Goal: Task Accomplishment & Management: Manage account settings

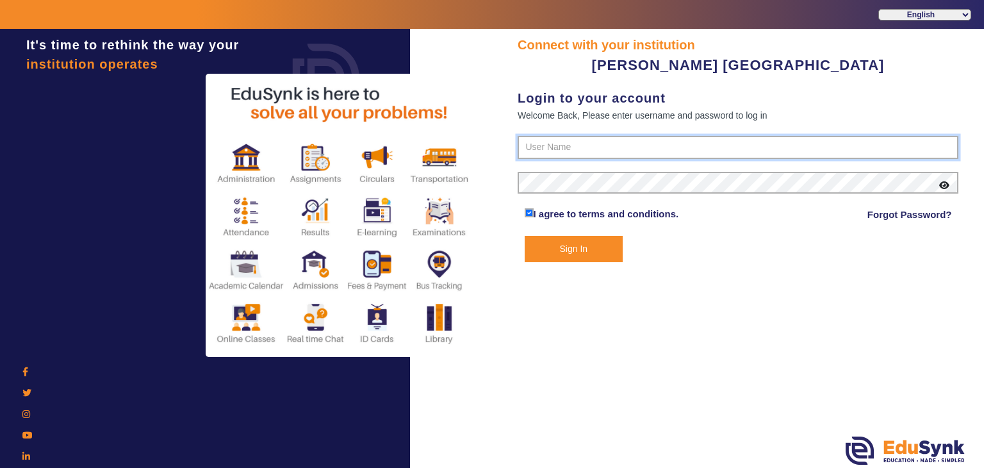
type input "7685859009"
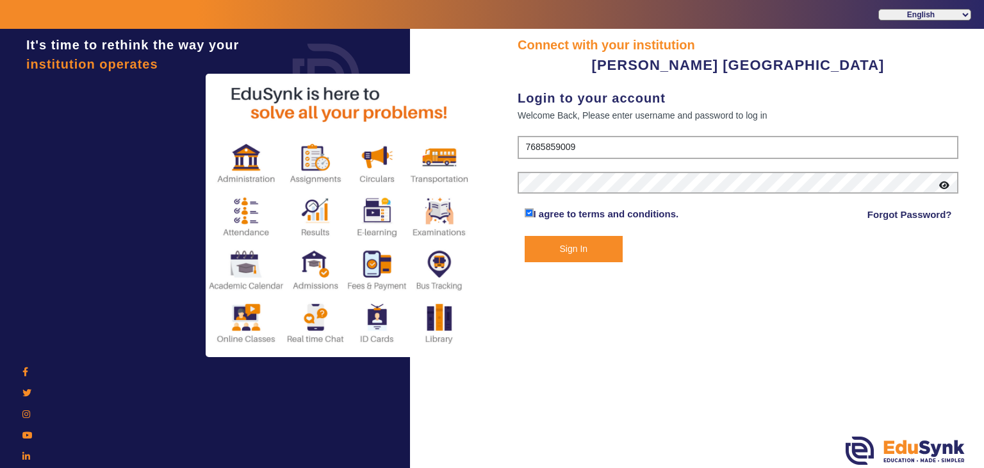
click at [591, 248] on button "Sign In" at bounding box center [574, 249] width 99 height 26
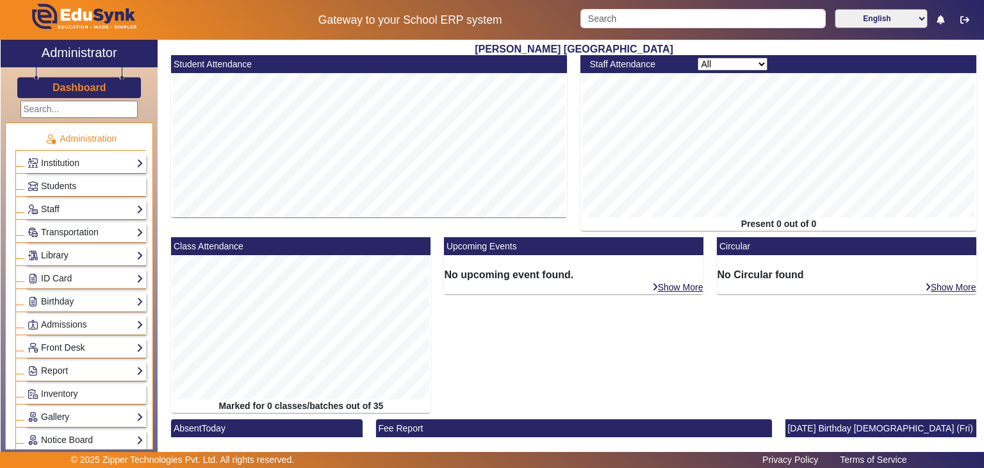
click at [103, 248] on link "Library" at bounding box center [86, 255] width 116 height 15
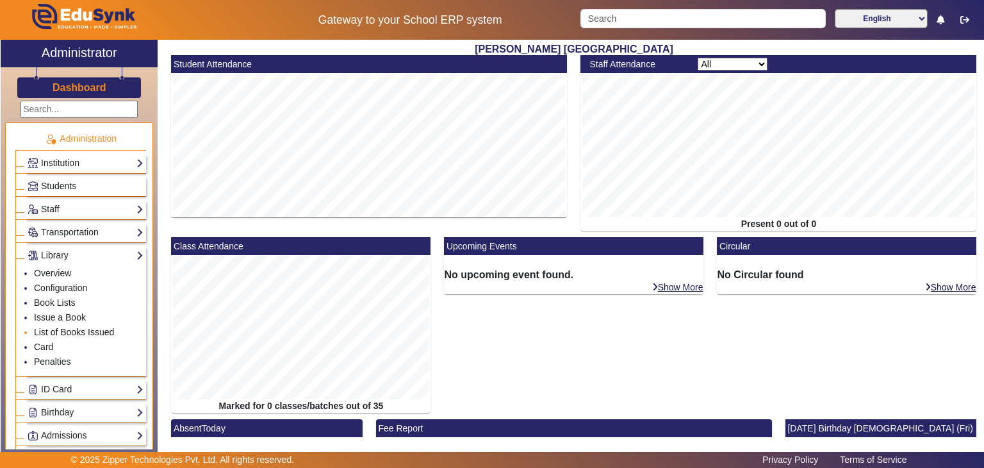
click at [79, 331] on link "List of Books Issued" at bounding box center [74, 332] width 80 height 10
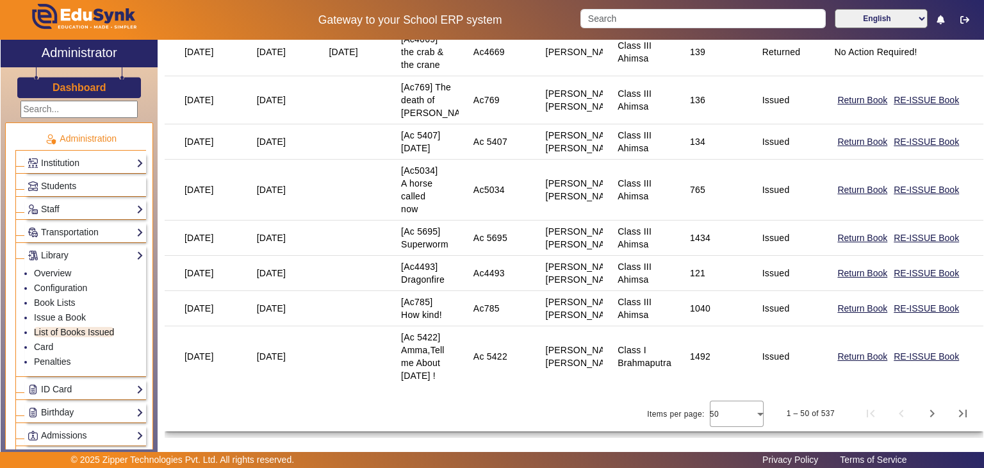
scroll to position [2796, 0]
click at [927, 418] on span "Next page" at bounding box center [932, 413] width 31 height 31
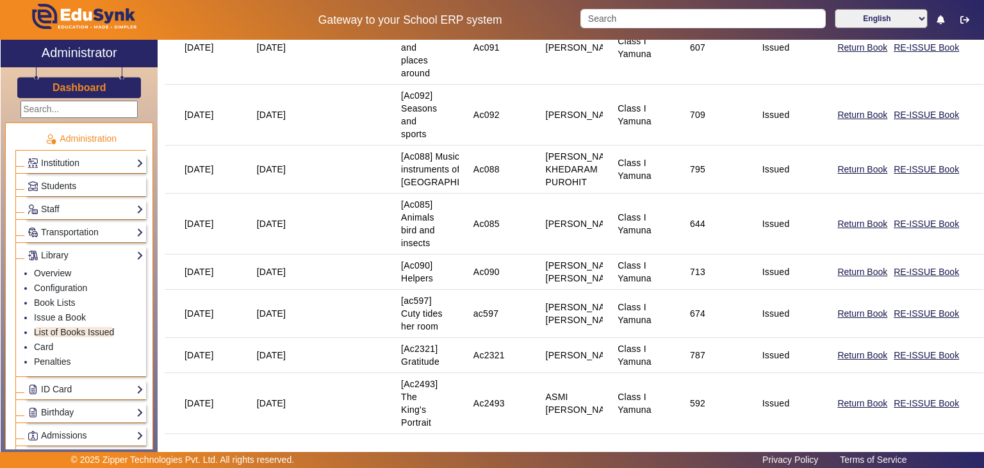
scroll to position [3168, 0]
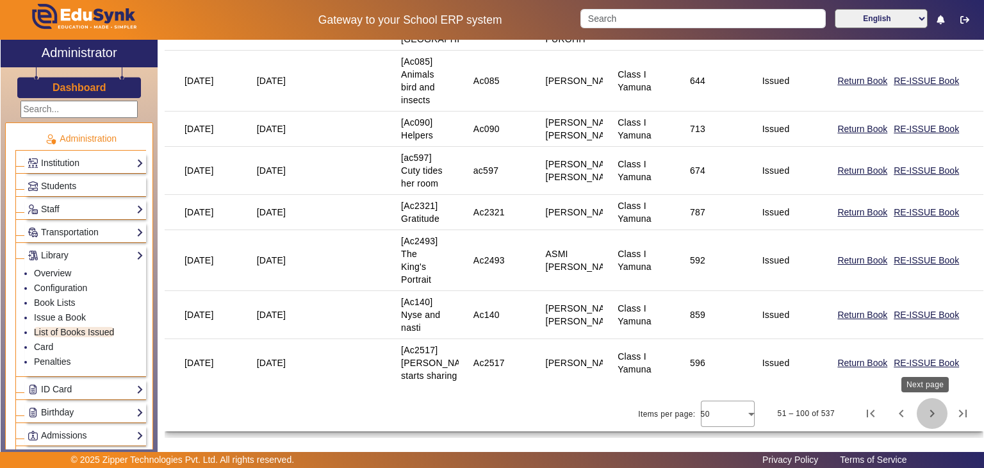
click at [928, 409] on span "Next page" at bounding box center [932, 413] width 31 height 31
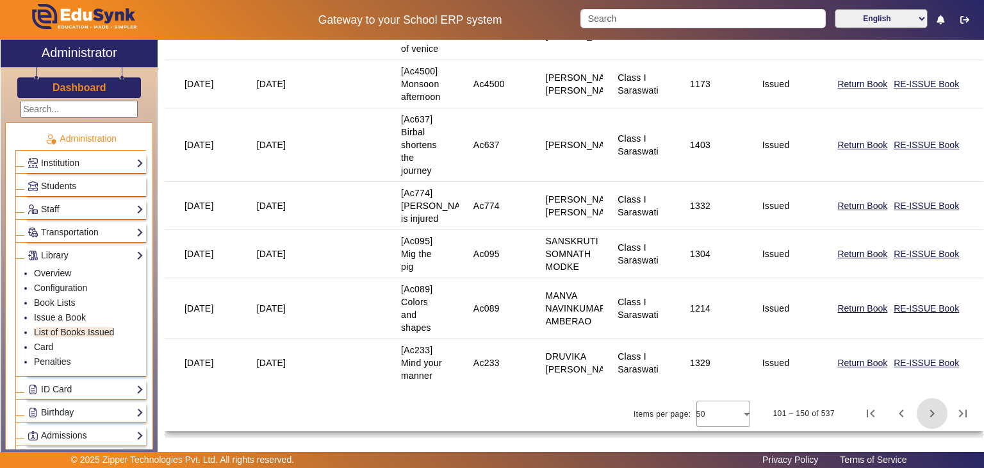
scroll to position [0, 0]
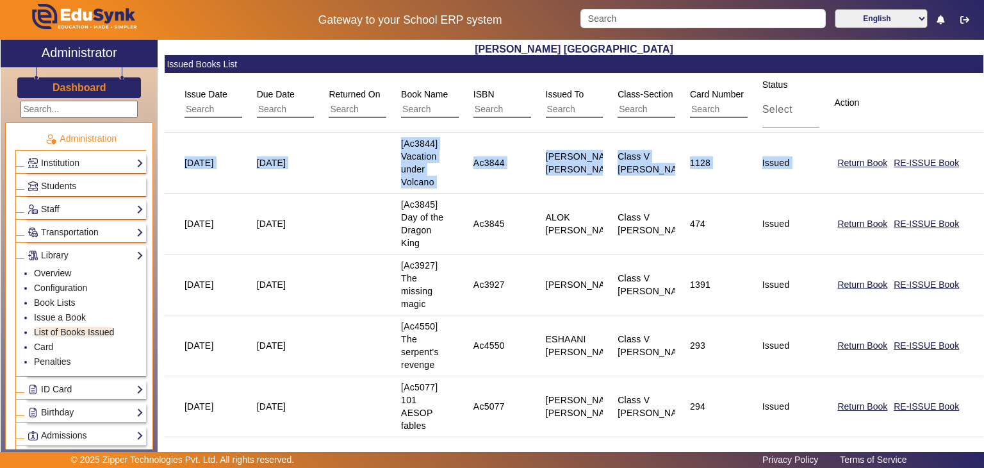
drag, startPoint x: 984, startPoint y: 78, endPoint x: 984, endPoint y: 145, distance: 67.3
click at [984, 145] on div "X Administrator Dashboard Administration Institution Institution Details Sessio…" at bounding box center [492, 249] width 984 height 418
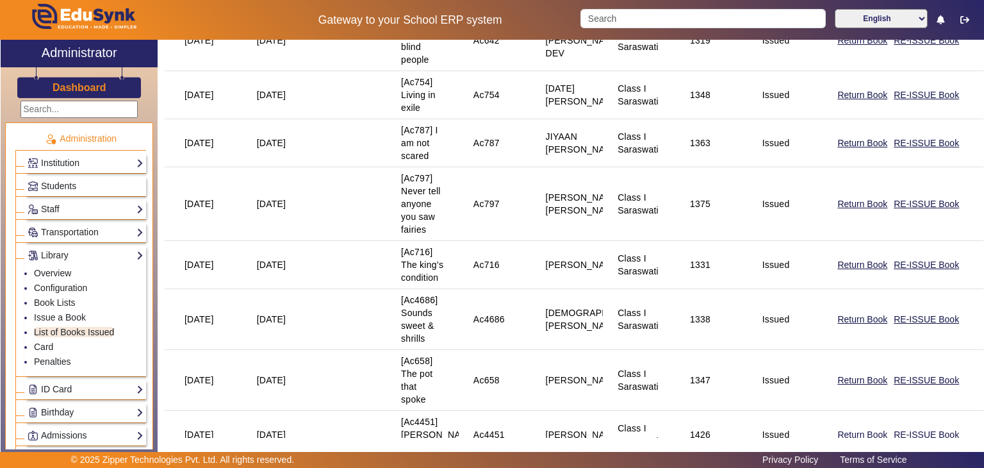
scroll to position [2771, 0]
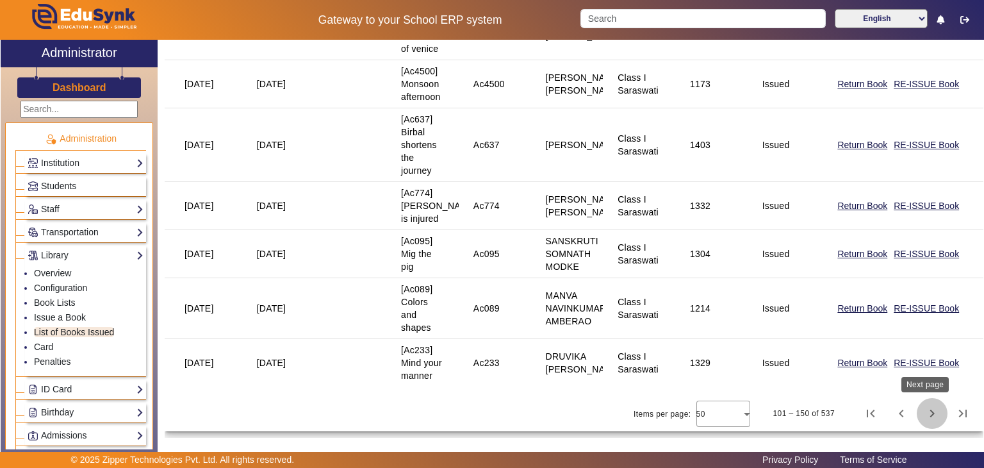
click at [922, 413] on span "Next page" at bounding box center [932, 413] width 31 height 31
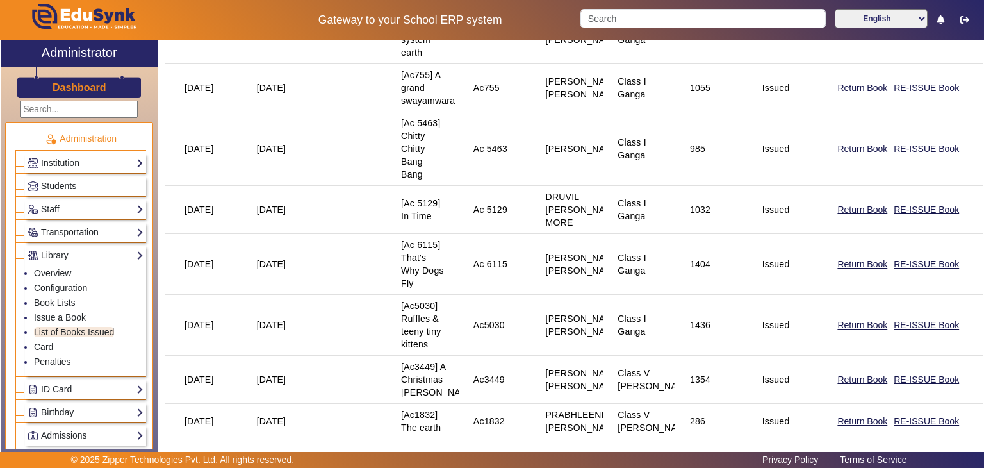
scroll to position [2732, 0]
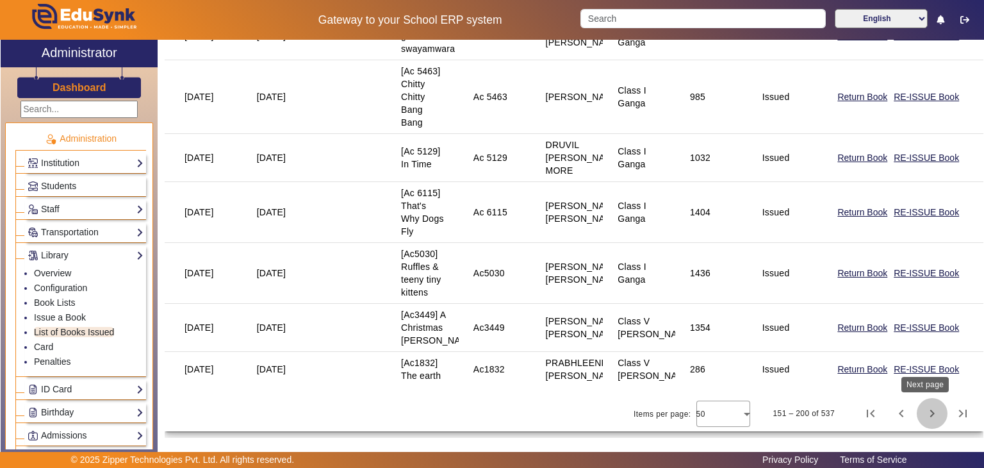
click at [925, 408] on span "Next page" at bounding box center [932, 413] width 31 height 31
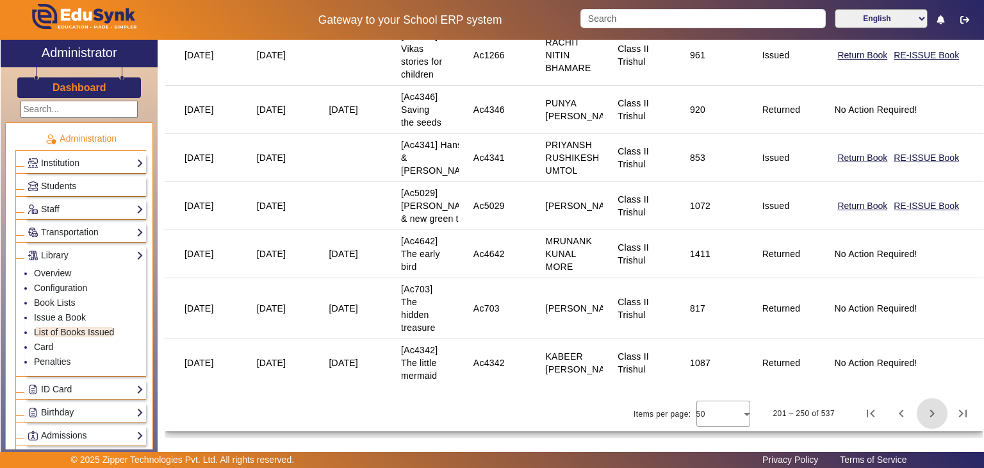
scroll to position [2848, 0]
click at [918, 404] on span "Next page" at bounding box center [932, 413] width 31 height 31
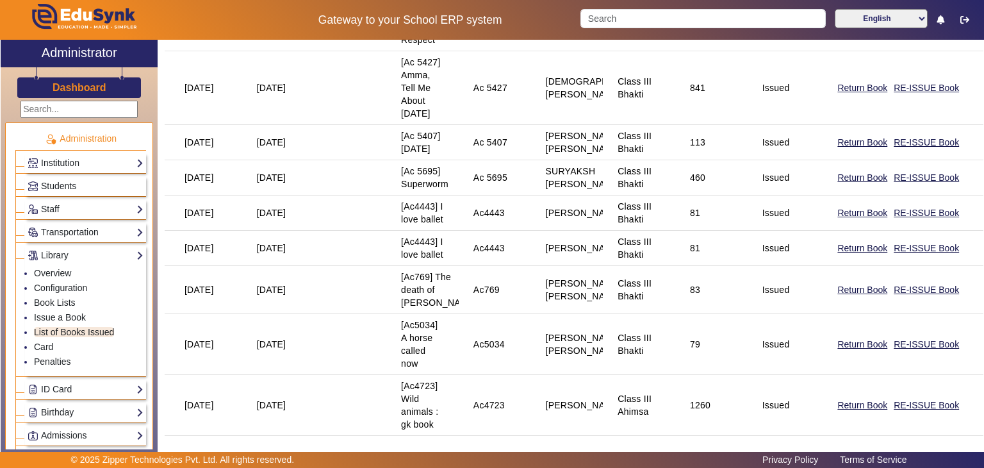
scroll to position [1302, 0]
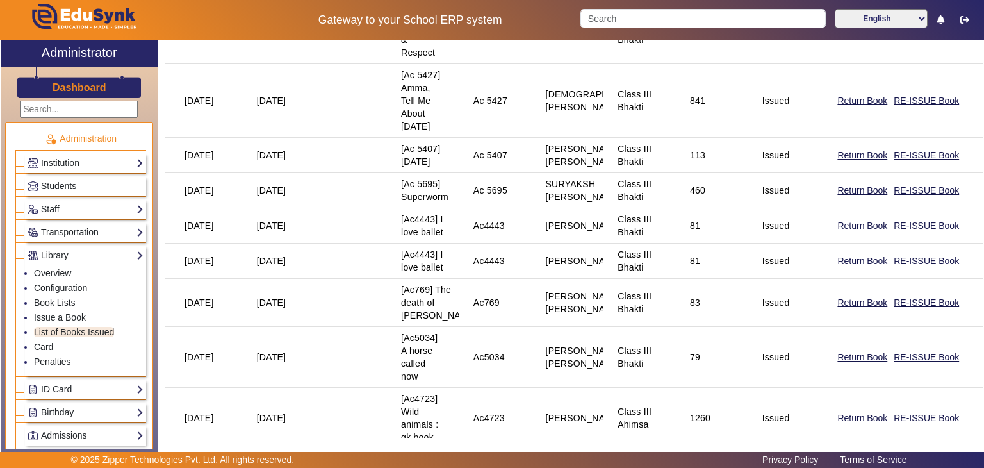
click at [984, 257] on div "X Administrator Dashboard Administration Institution Institution Details Sessio…" at bounding box center [492, 249] width 984 height 418
click at [920, 138] on mat-cell "Return Book RE-ISSUE Book" at bounding box center [902, 101] width 164 height 74
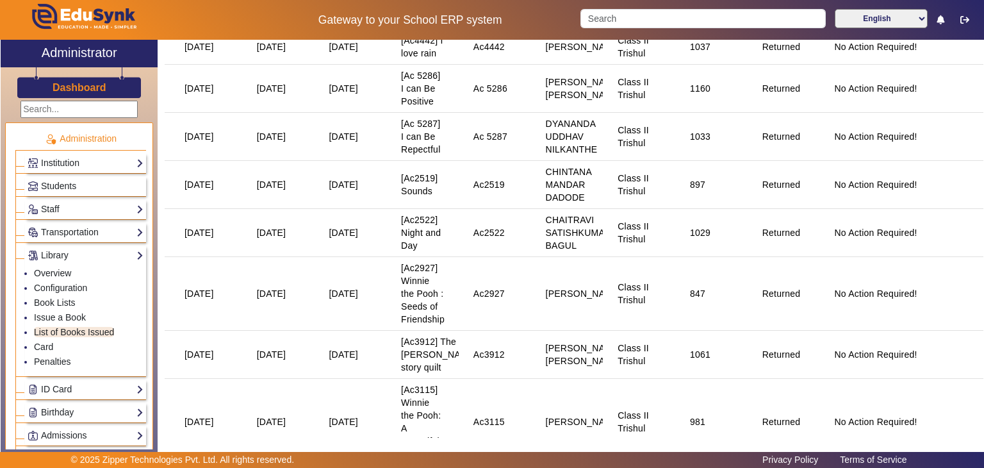
scroll to position [788, 0]
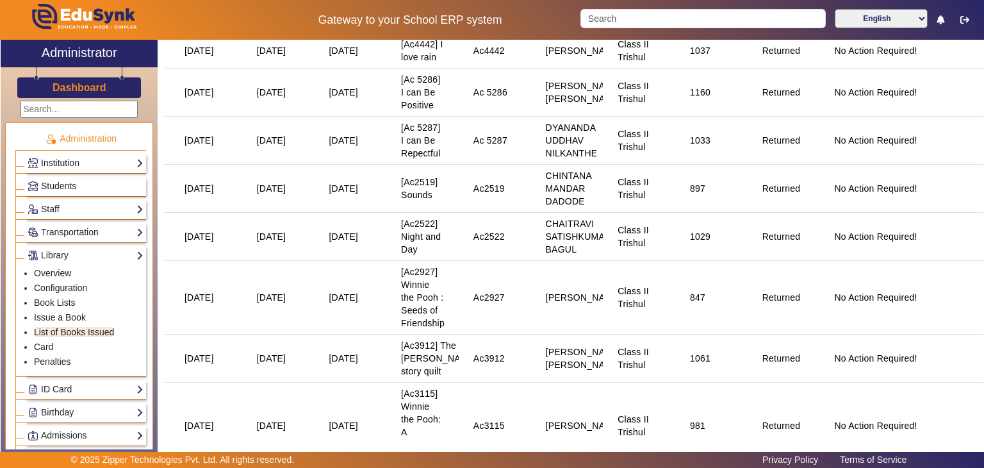
drag, startPoint x: 984, startPoint y: 185, endPoint x: 983, endPoint y: 150, distance: 35.2
click at [983, 150] on div "X Administrator Dashboard Administration Institution Institution Details Sessio…" at bounding box center [492, 249] width 984 height 418
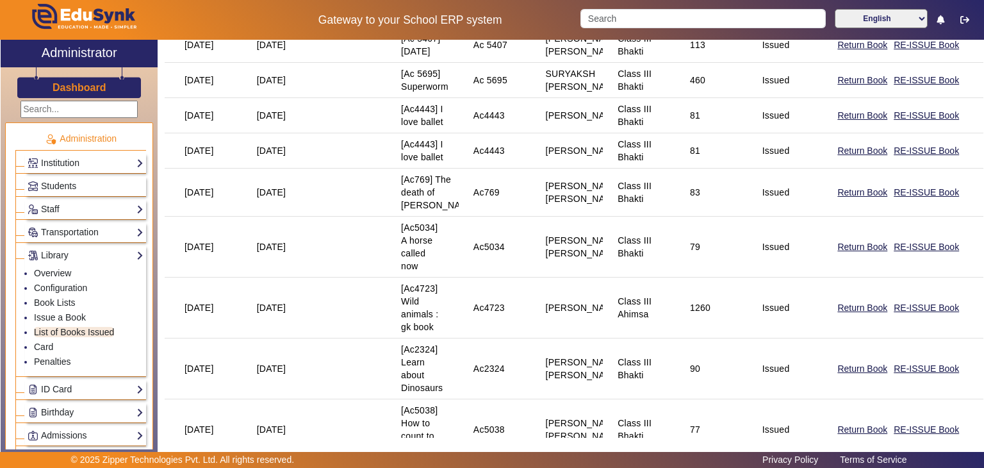
scroll to position [2591, 0]
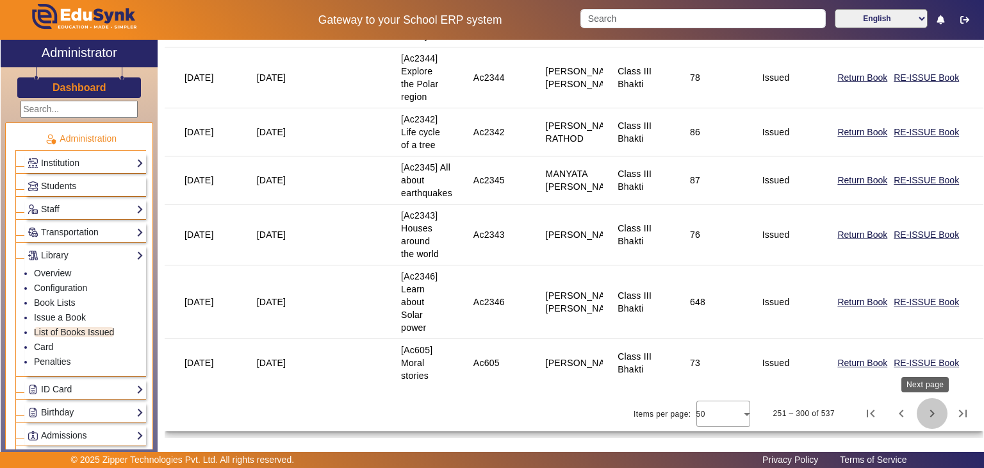
click at [922, 407] on span "Next page" at bounding box center [932, 413] width 31 height 31
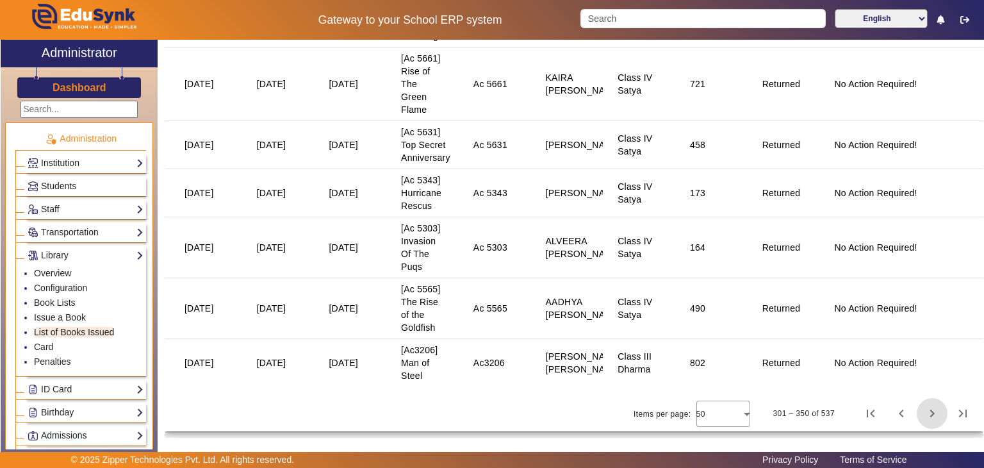
scroll to position [2899, 0]
click at [65, 288] on link "Configuration" at bounding box center [60, 288] width 53 height 10
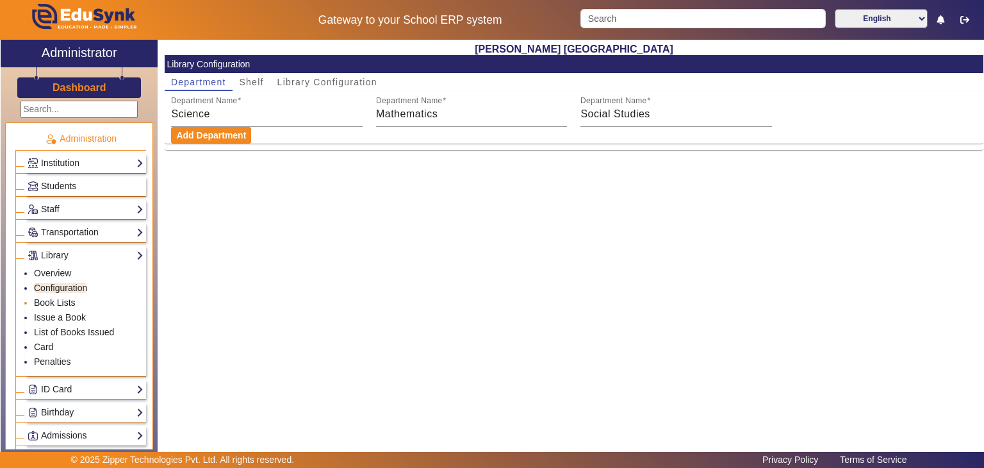
click at [65, 302] on link "Book Lists" at bounding box center [55, 302] width 42 height 10
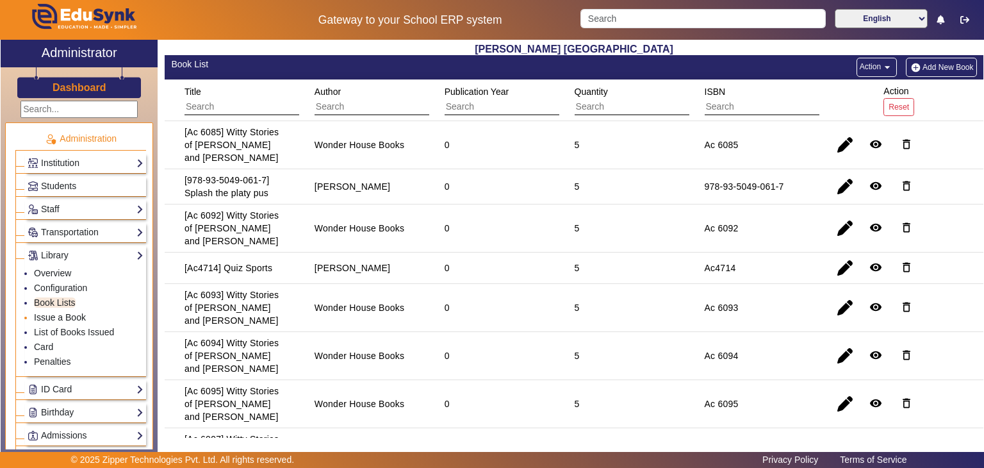
click at [67, 313] on link "Issue a Book" at bounding box center [60, 317] width 52 height 10
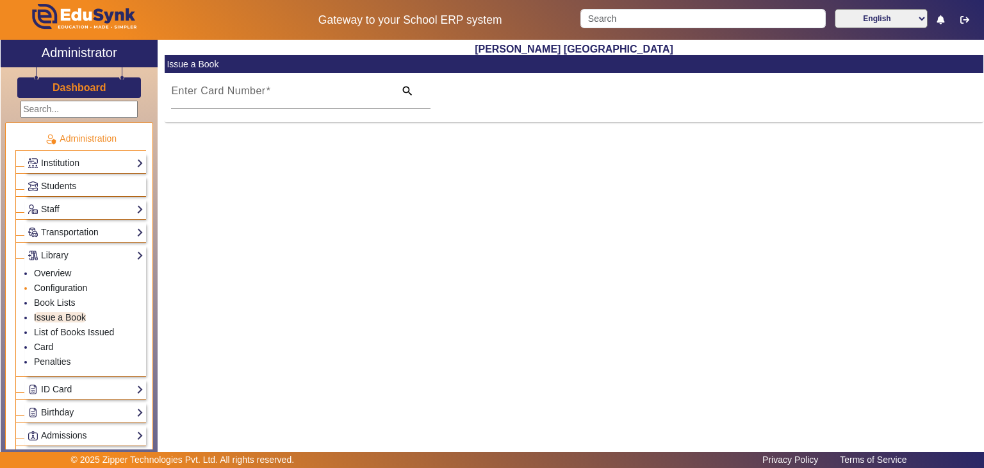
click at [64, 288] on link "Configuration" at bounding box center [60, 288] width 53 height 10
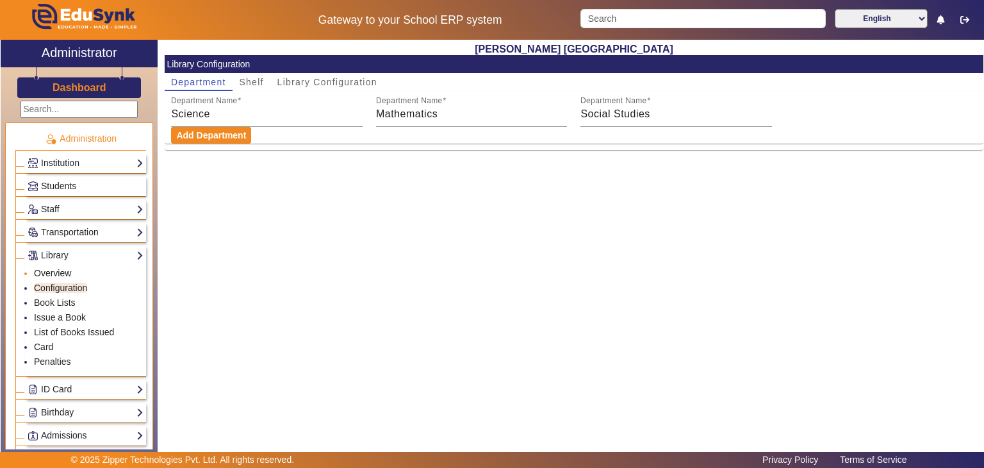
click at [54, 268] on link "Overview" at bounding box center [52, 273] width 37 height 10
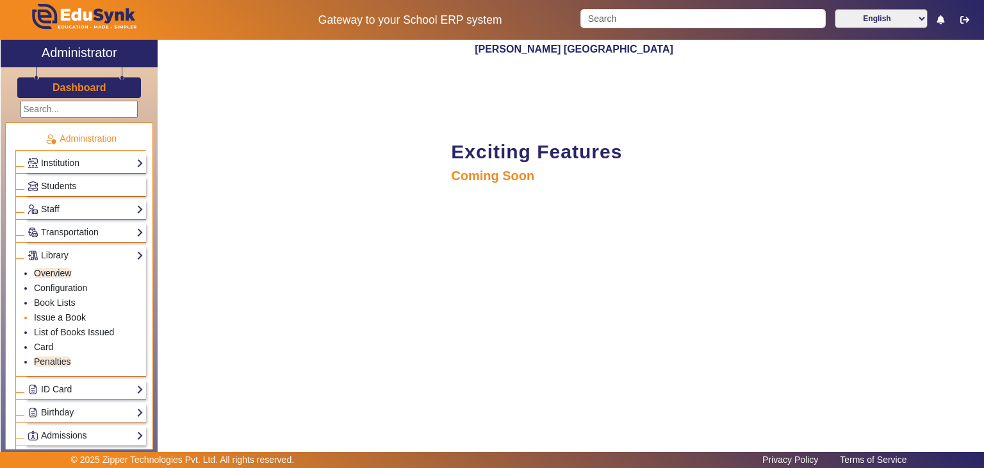
click at [66, 313] on link "Issue a Book" at bounding box center [60, 317] width 52 height 10
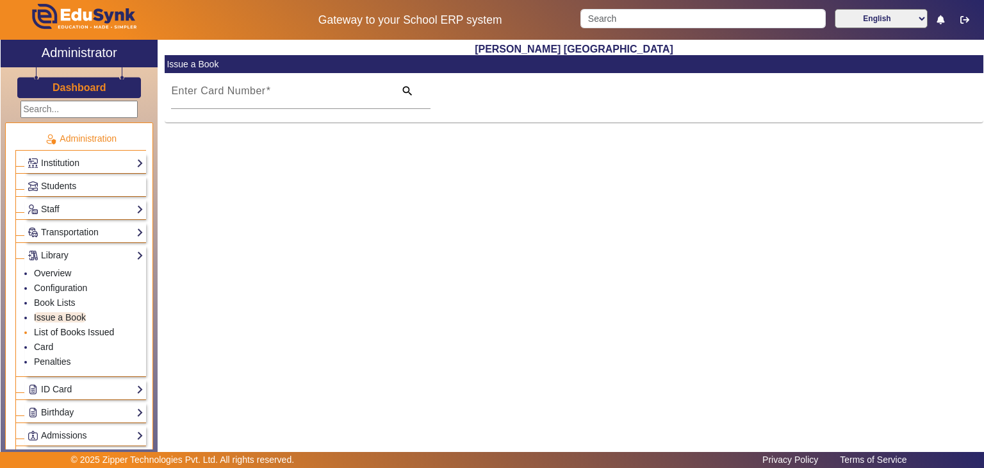
click at [67, 329] on link "List of Books Issued" at bounding box center [74, 332] width 80 height 10
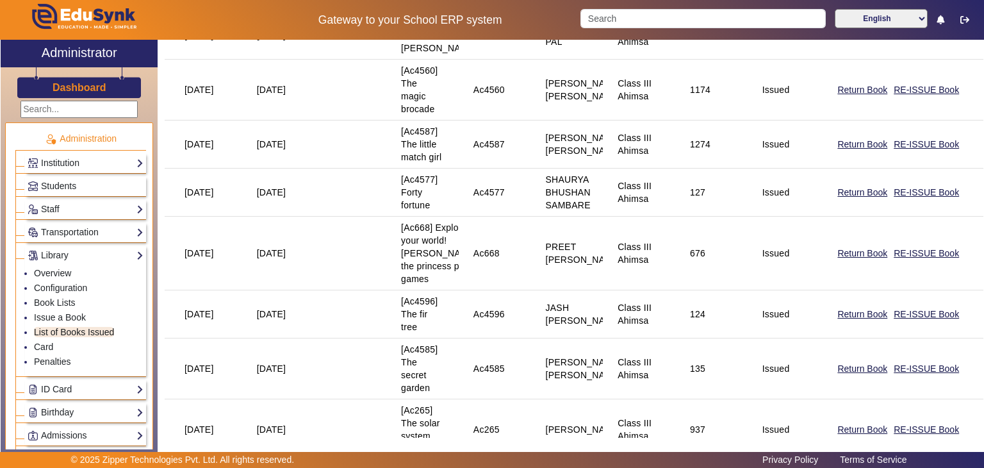
scroll to position [2796, 0]
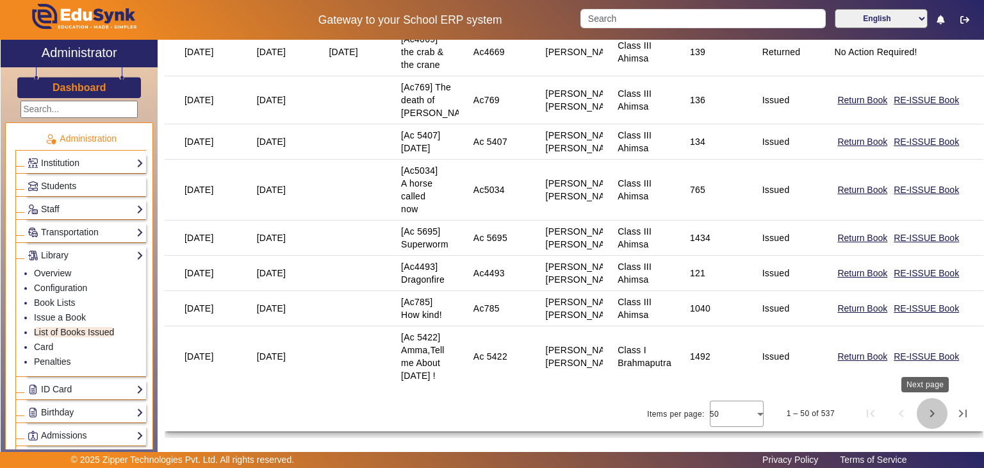
click at [928, 416] on span "Next page" at bounding box center [932, 413] width 31 height 31
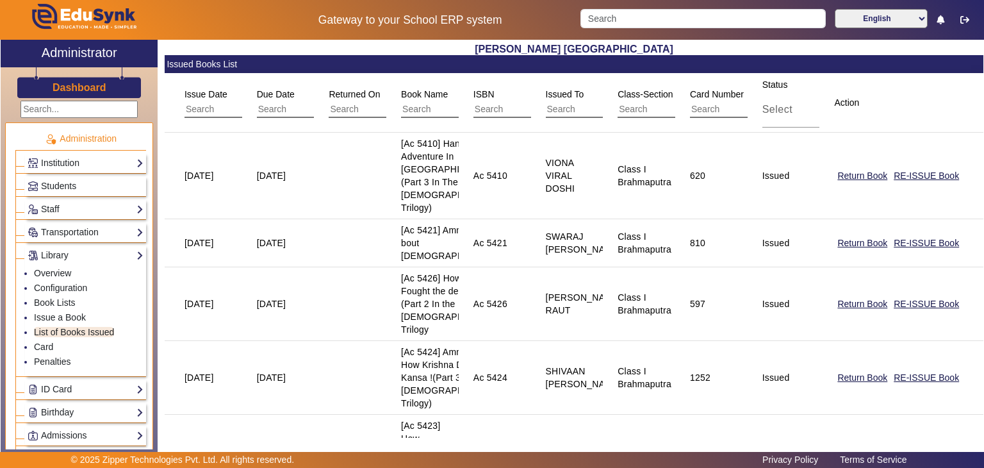
scroll to position [3168, 0]
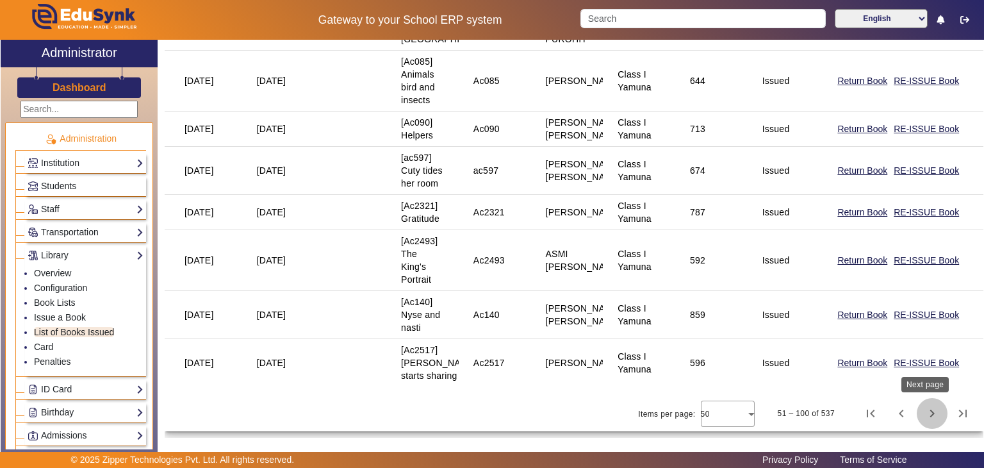
click at [927, 416] on span "Next page" at bounding box center [932, 413] width 31 height 31
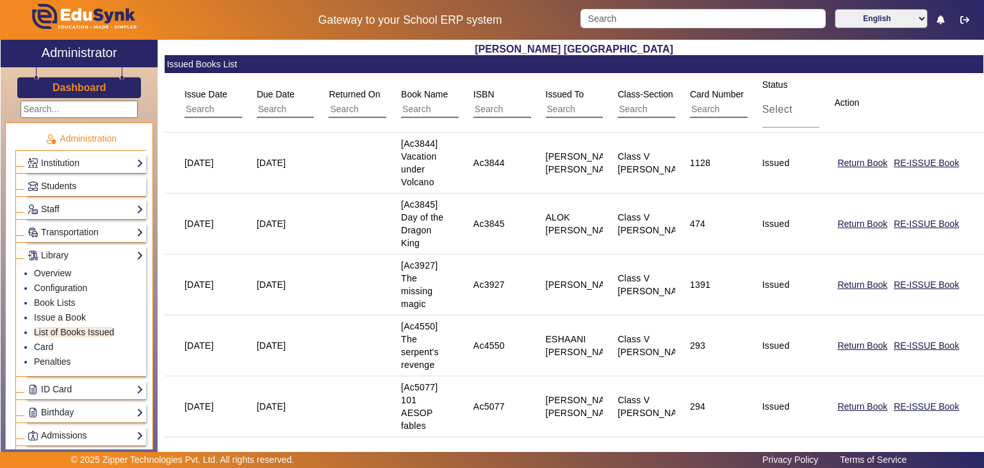
scroll to position [2771, 0]
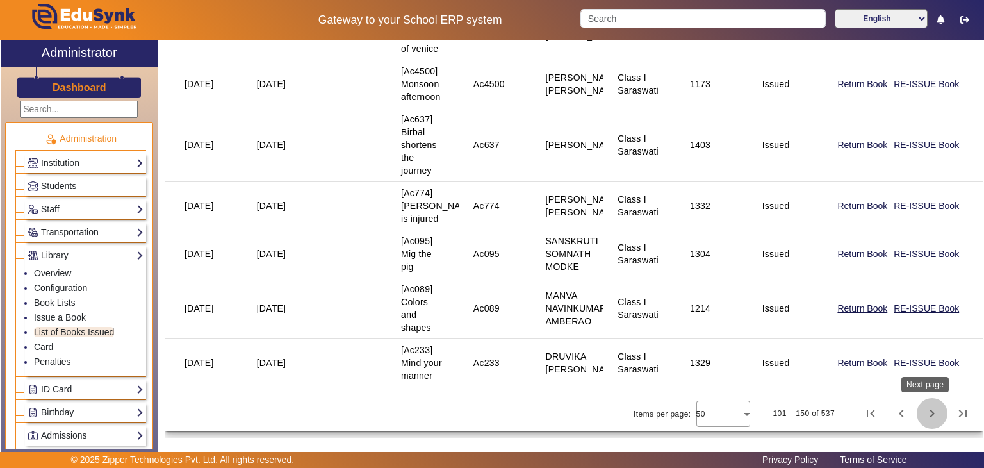
click at [922, 419] on span "Next page" at bounding box center [932, 413] width 31 height 31
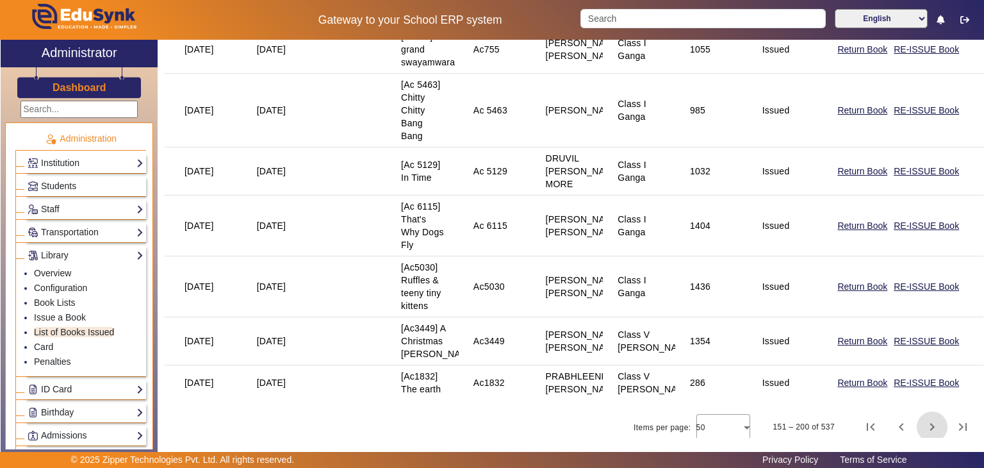
scroll to position [2732, 0]
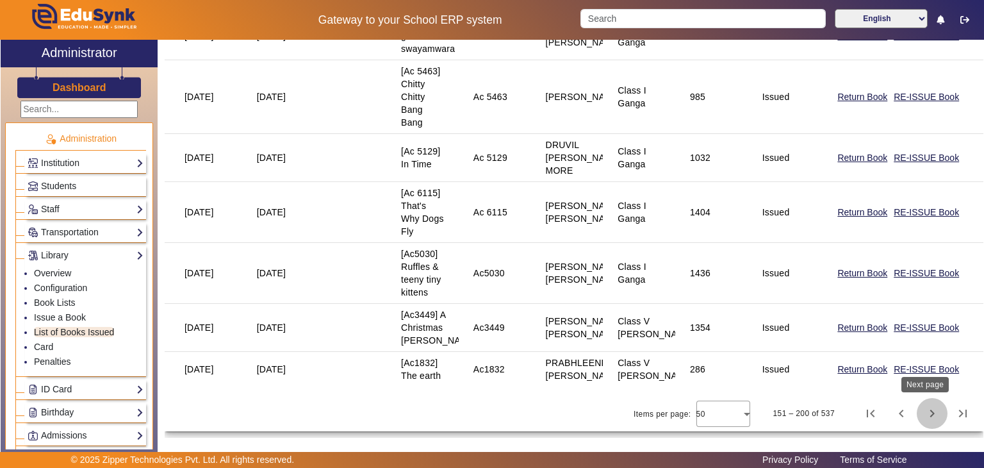
click at [927, 413] on span "Next page" at bounding box center [932, 413] width 31 height 31
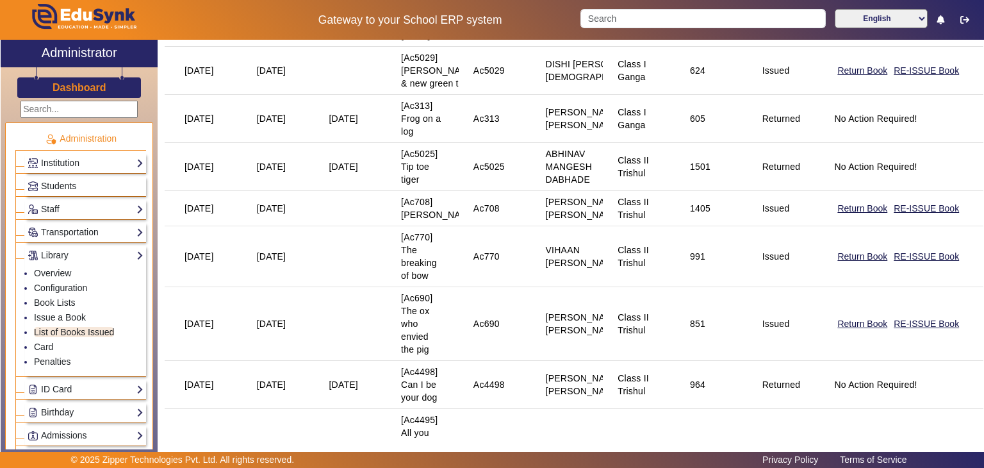
scroll to position [2848, 0]
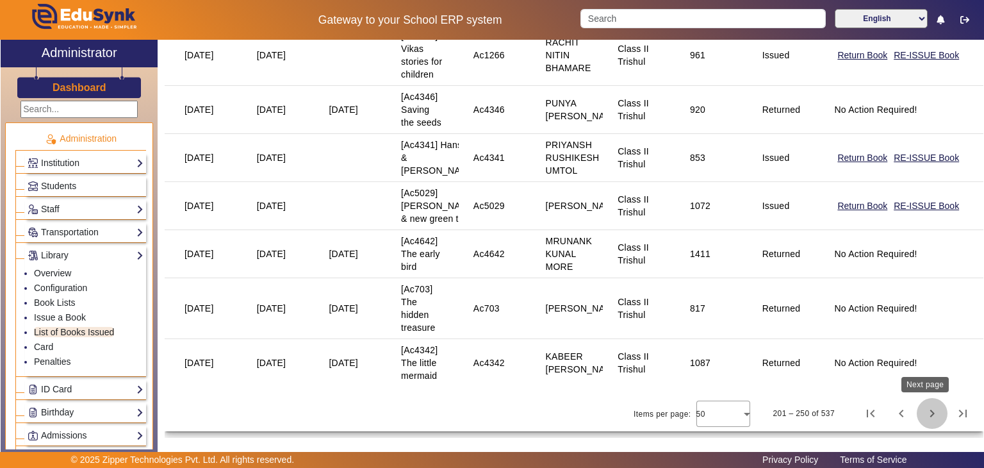
click at [920, 415] on span "Next page" at bounding box center [932, 413] width 31 height 31
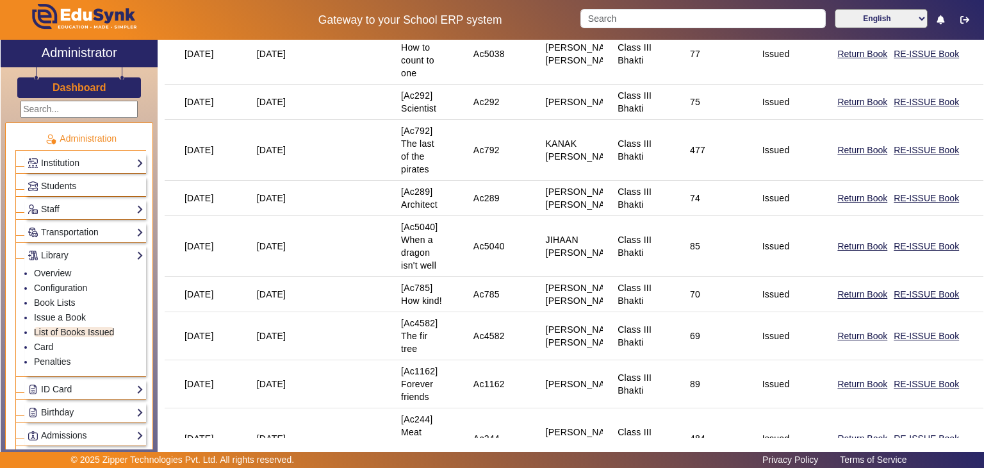
scroll to position [2591, 0]
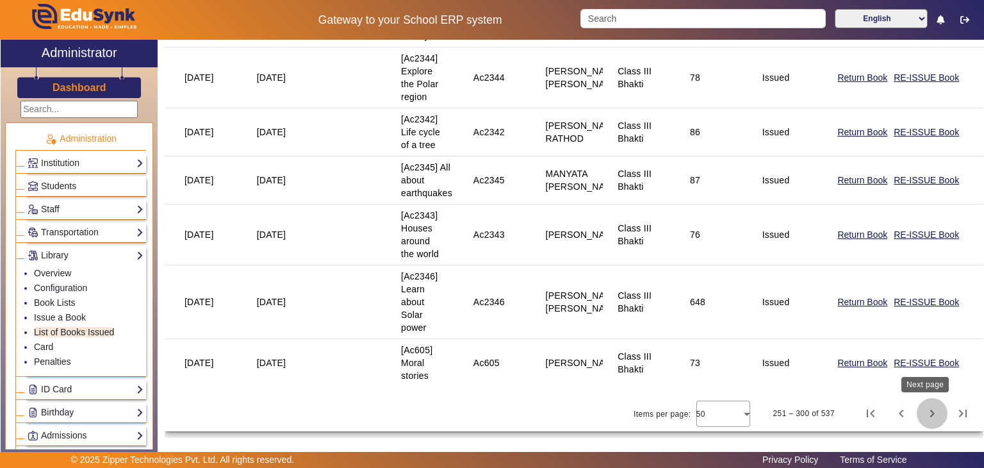
click at [928, 413] on span "Next page" at bounding box center [932, 413] width 31 height 31
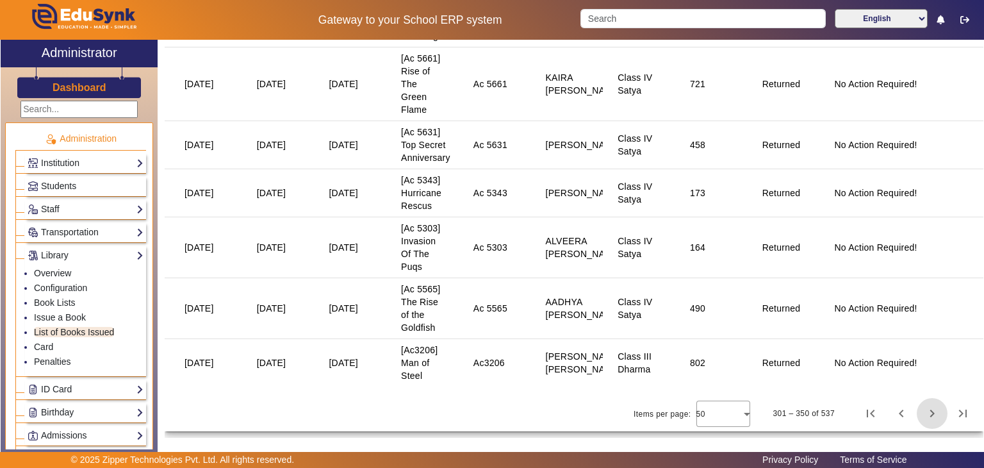
scroll to position [2899, 0]
click at [846, 359] on span "No Action Required!" at bounding box center [875, 363] width 83 height 10
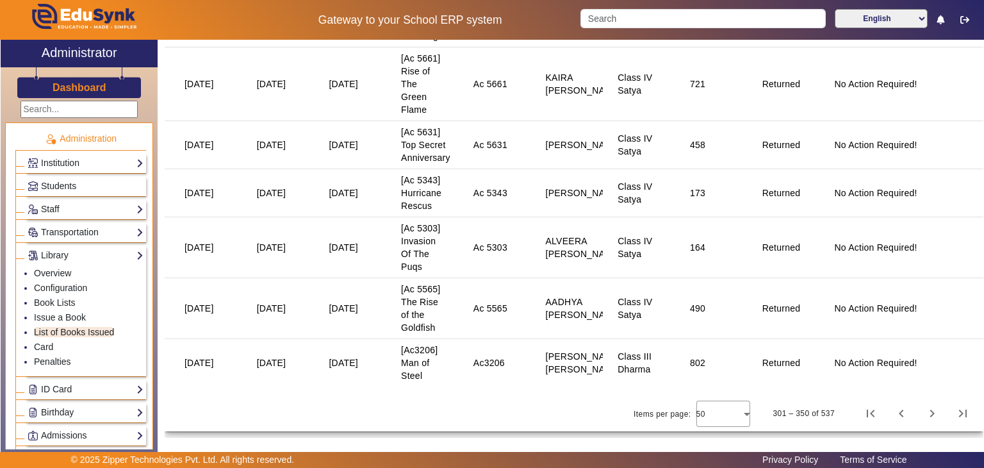
click at [198, 357] on div "[DATE]" at bounding box center [199, 362] width 29 height 13
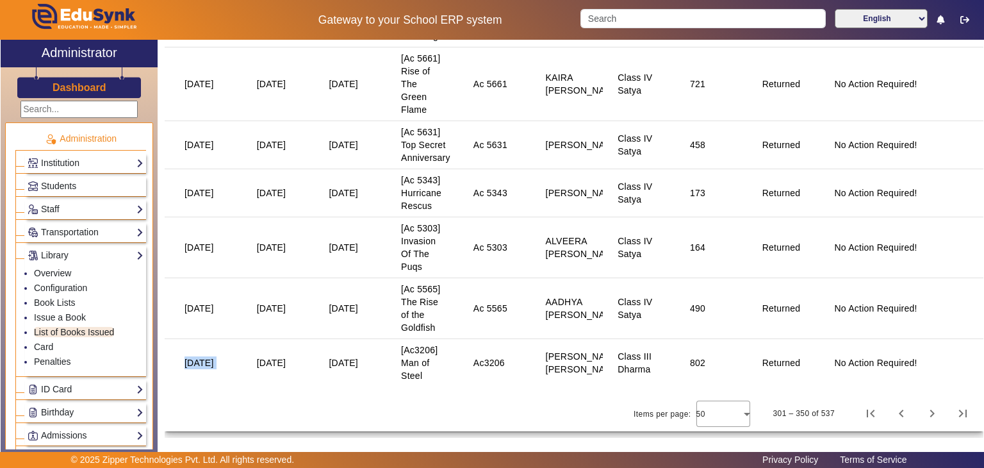
click at [198, 357] on div "[DATE]" at bounding box center [199, 362] width 29 height 13
click at [879, 358] on span "No Action Required!" at bounding box center [875, 363] width 83 height 10
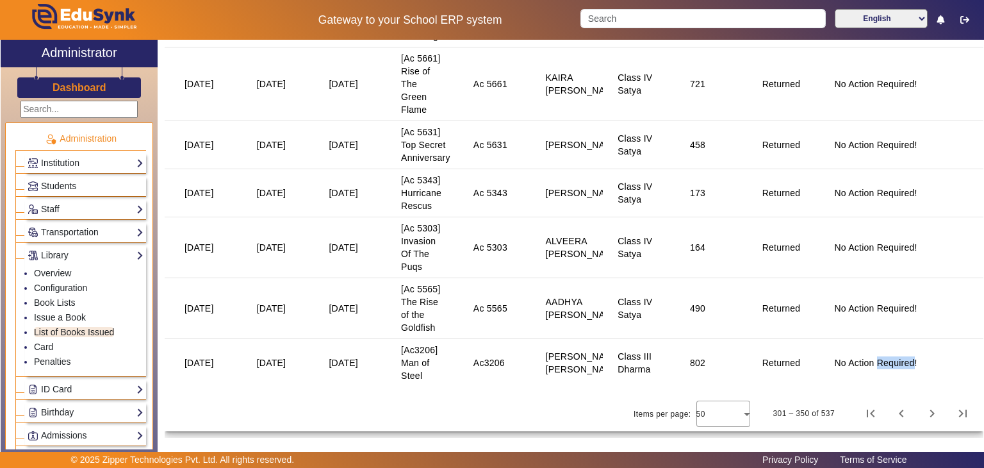
click at [879, 358] on span "No Action Required!" at bounding box center [875, 363] width 83 height 10
click at [199, 356] on div "[DATE]" at bounding box center [199, 362] width 29 height 13
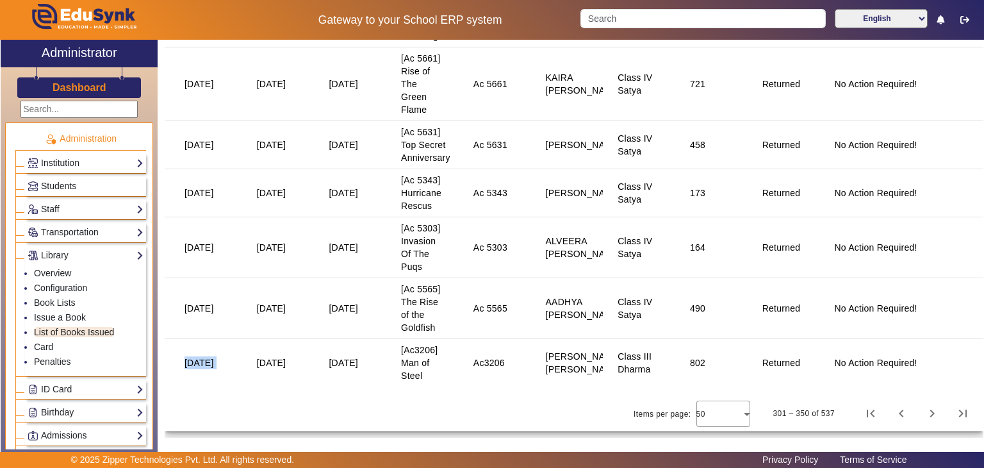
click at [199, 356] on div "[DATE]" at bounding box center [199, 362] width 29 height 13
click at [76, 283] on link "Configuration" at bounding box center [60, 288] width 53 height 10
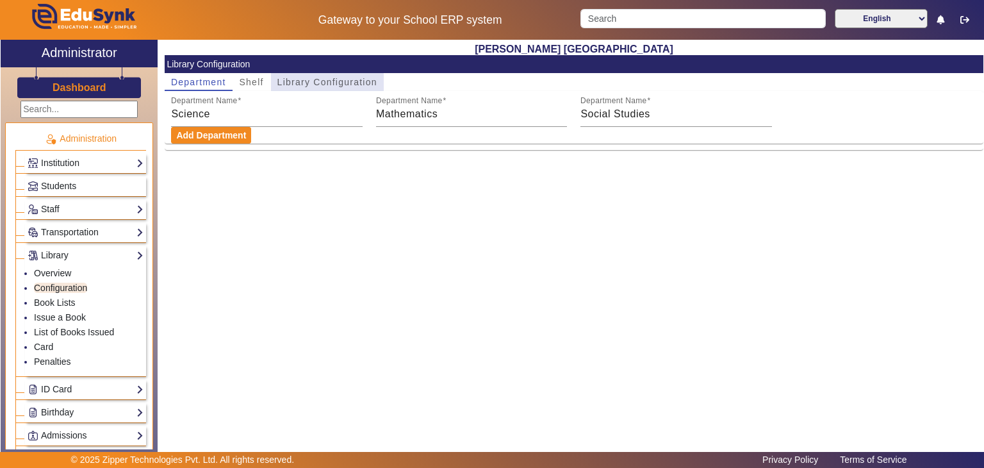
click at [326, 83] on span "Library Configuration" at bounding box center [327, 82] width 100 height 9
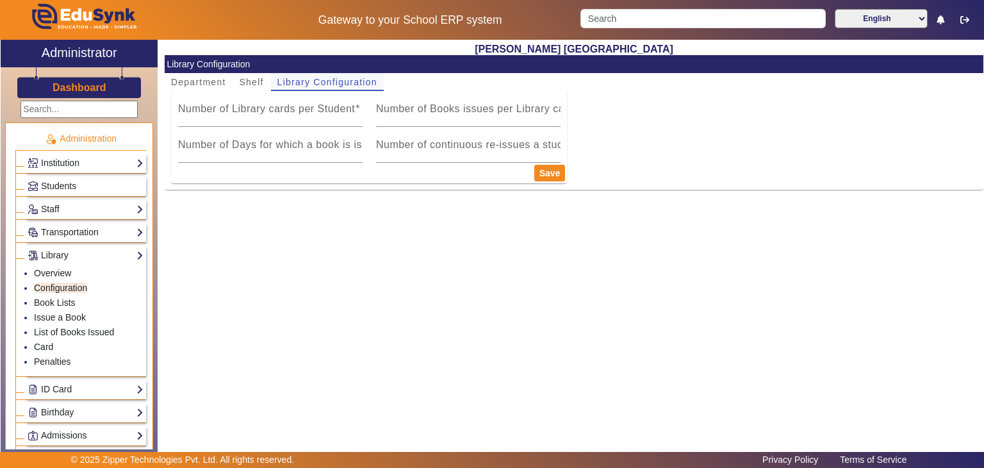
type input "1"
type input "7"
type input "1"
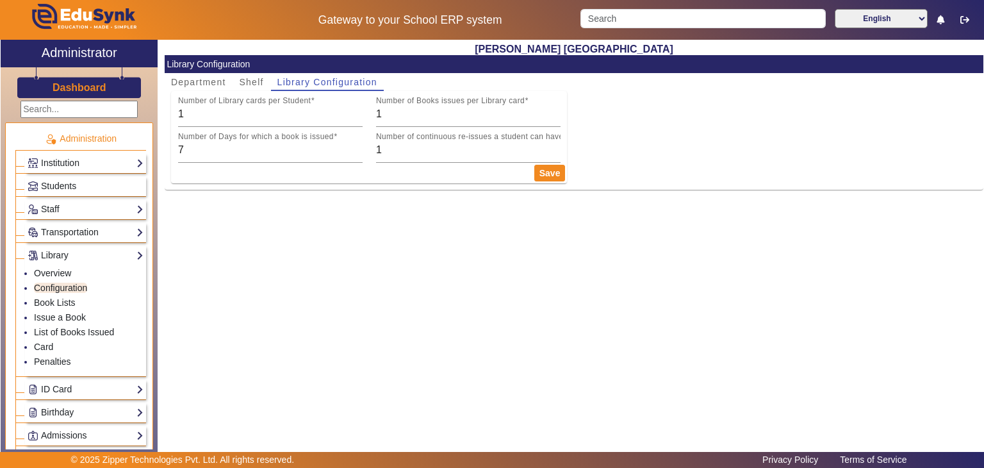
click at [95, 154] on div "Institution Institution Details Session Configuration Classes/Batches Subjects" at bounding box center [85, 163] width 121 height 20
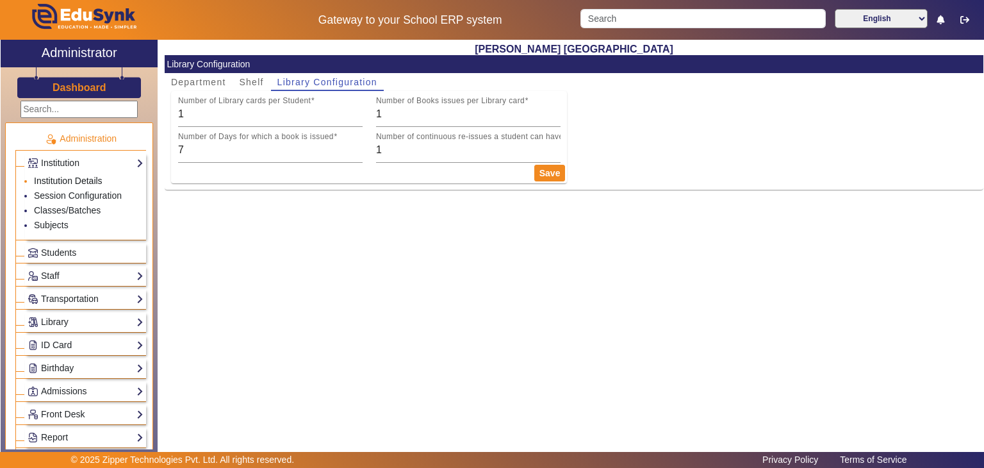
click at [70, 183] on link "Institution Details" at bounding box center [68, 181] width 69 height 10
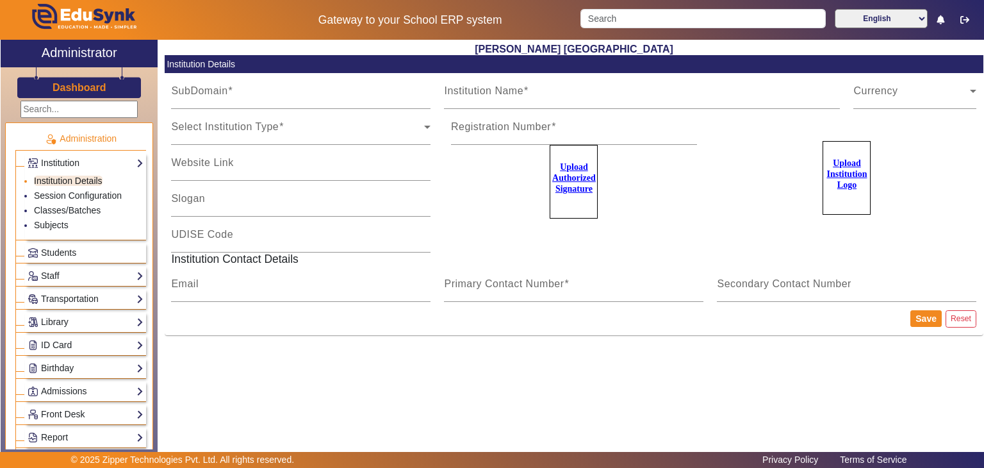
type input "STKADAMPG"
type input "[PERSON_NAME] [GEOGRAPHIC_DATA]"
type input "NA"
type input "[EMAIL_ADDRESS][DOMAIN_NAME]"
type input "7685859009"
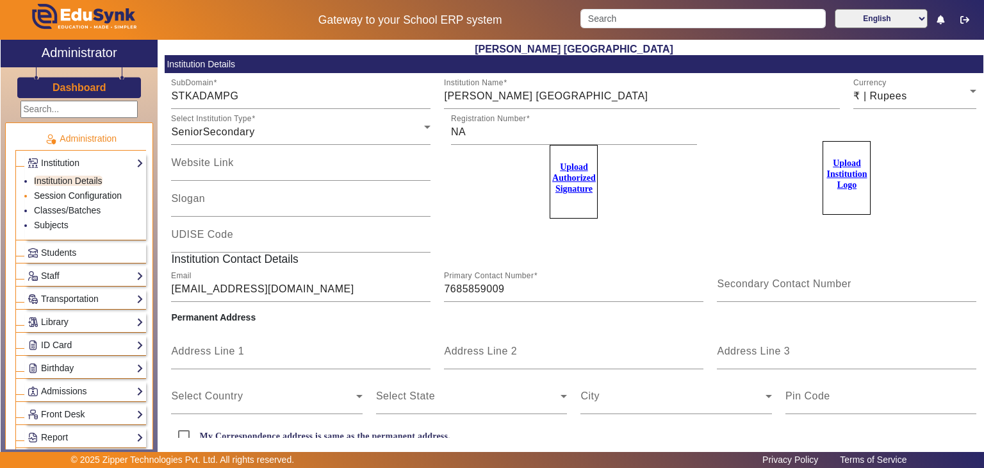
click at [70, 192] on link "Session Configuration" at bounding box center [78, 195] width 88 height 10
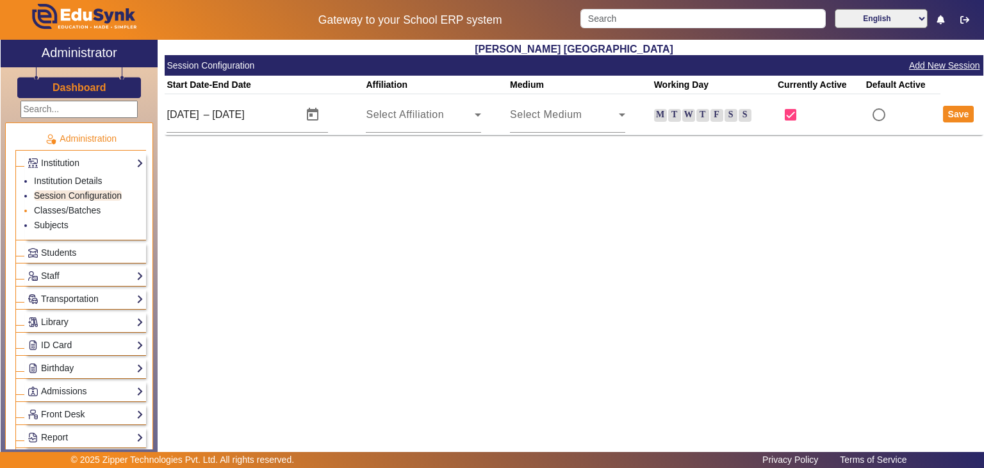
click at [70, 214] on li "Classes/Batches" at bounding box center [89, 211] width 110 height 15
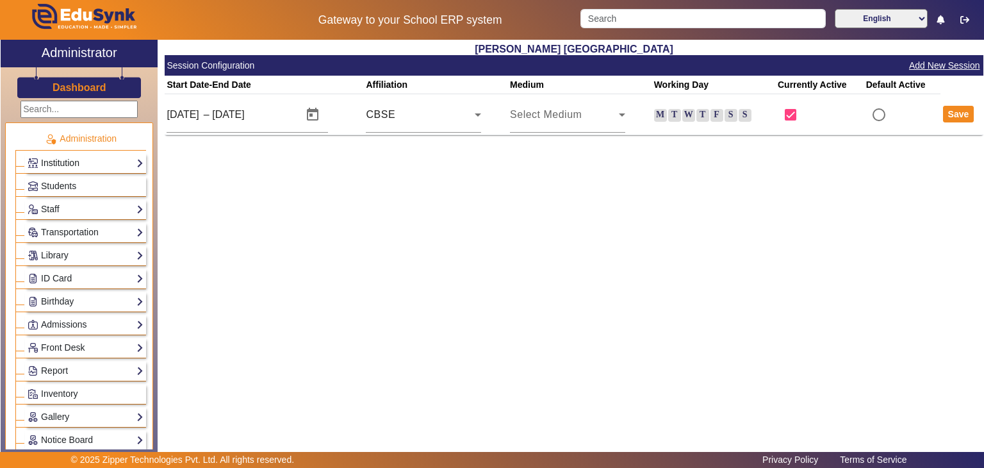
click at [80, 163] on link "Institution" at bounding box center [86, 163] width 116 height 15
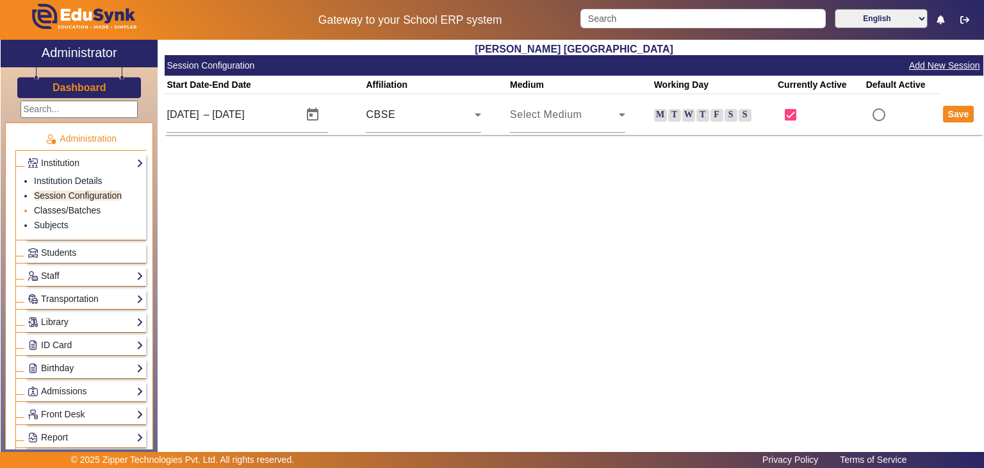
click at [69, 211] on link "Classes/Batches" at bounding box center [67, 210] width 67 height 10
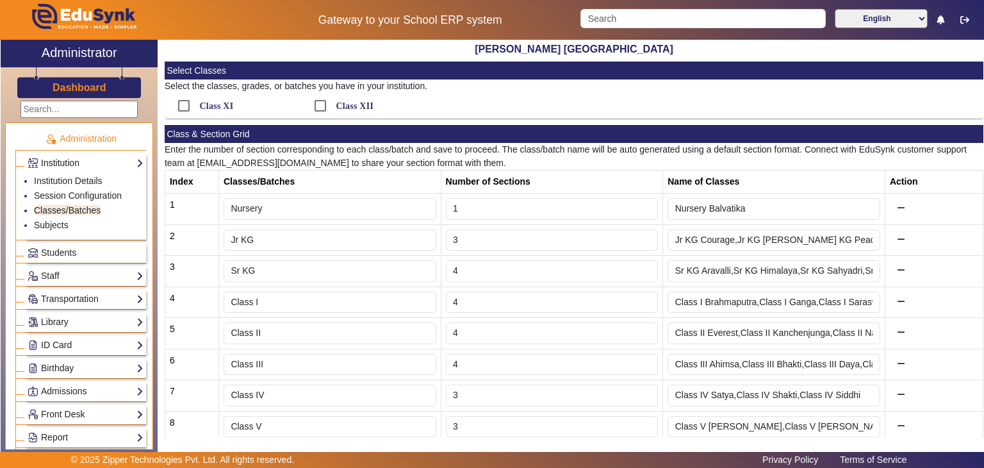
click at [73, 160] on link "Institution" at bounding box center [86, 163] width 116 height 15
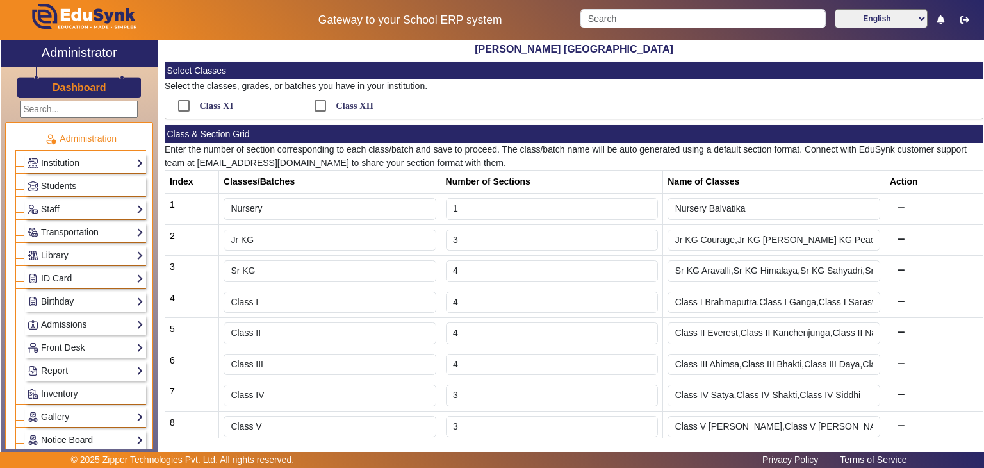
click at [73, 160] on link "Institution" at bounding box center [86, 163] width 116 height 15
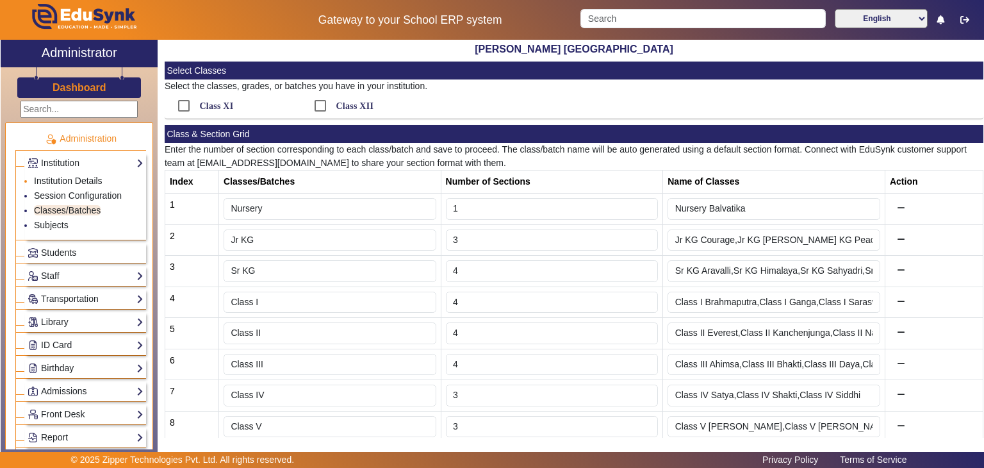
click at [79, 179] on link "Institution Details" at bounding box center [68, 181] width 69 height 10
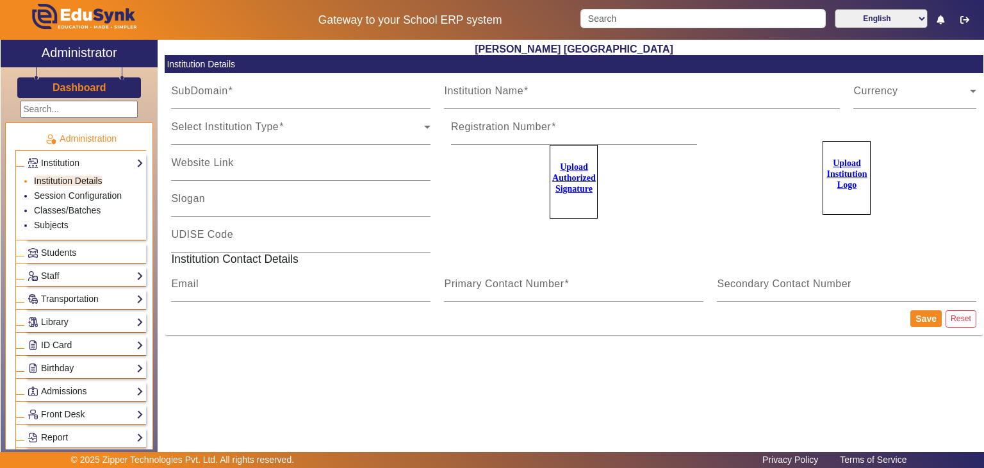
type input "STKADAMPG"
type input "[PERSON_NAME] [GEOGRAPHIC_DATA]"
type input "NA"
type input "[EMAIL_ADDRESS][DOMAIN_NAME]"
type input "7685859009"
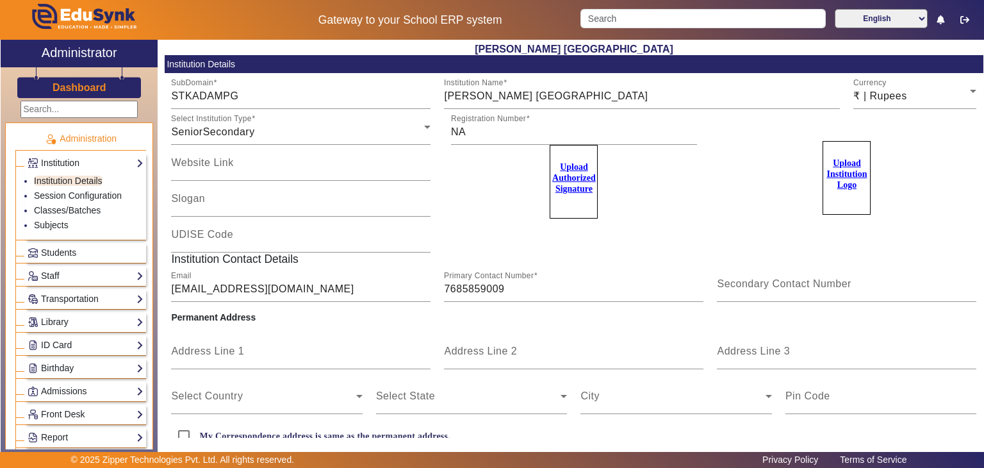
click at [85, 91] on h3 "Dashboard" at bounding box center [80, 87] width 54 height 12
